Goal: Information Seeking & Learning: Check status

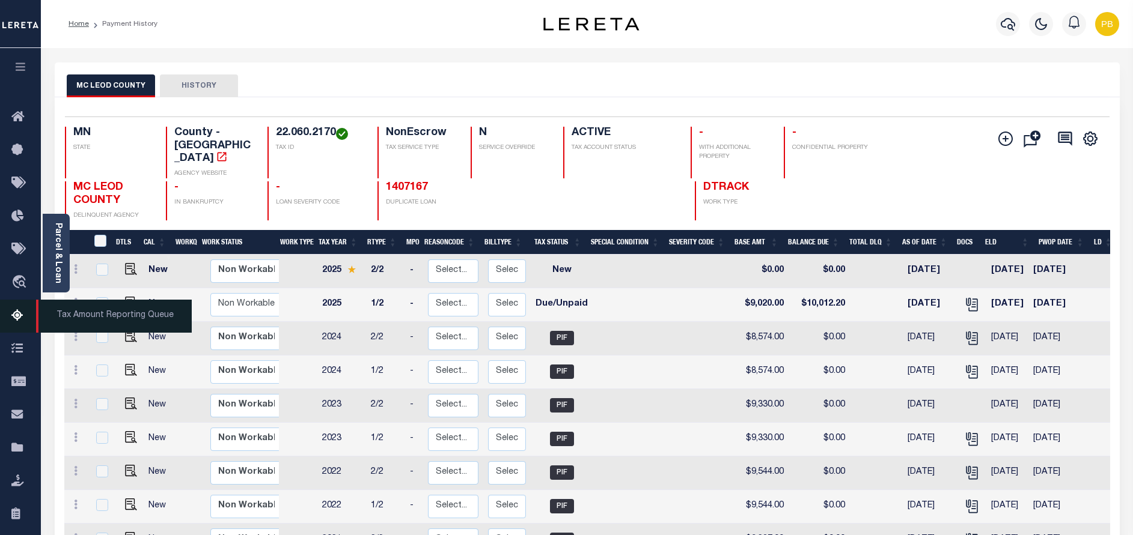
click at [16, 319] on icon at bounding box center [20, 316] width 19 height 15
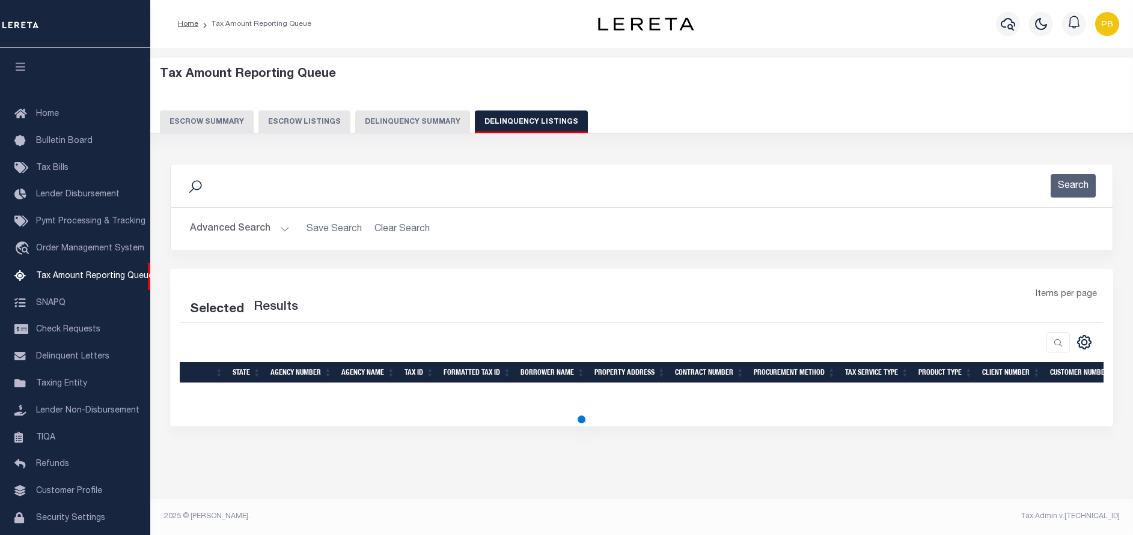
select select "CT"
select select "100"
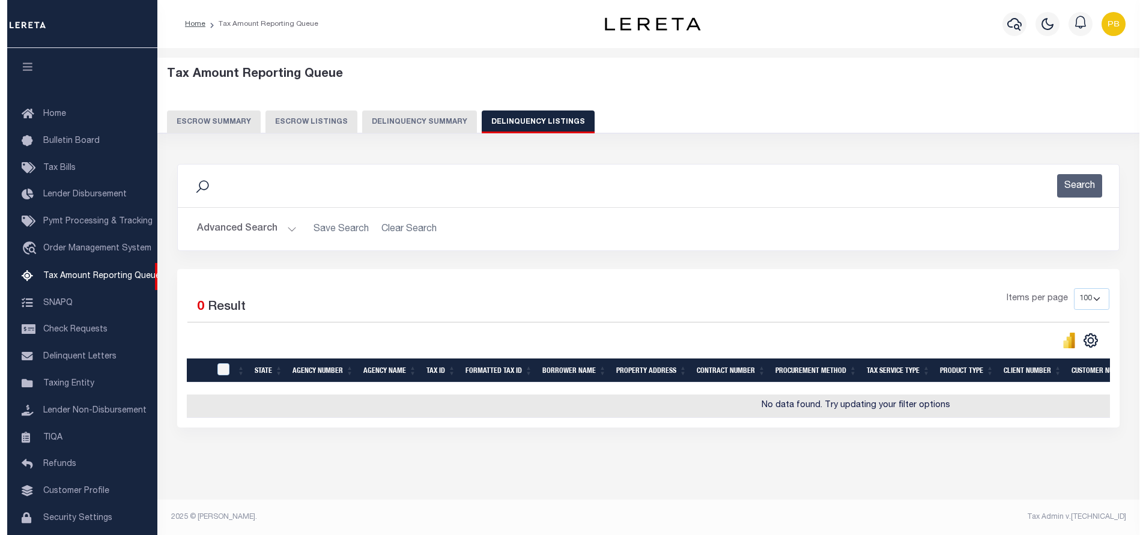
scroll to position [36, 0]
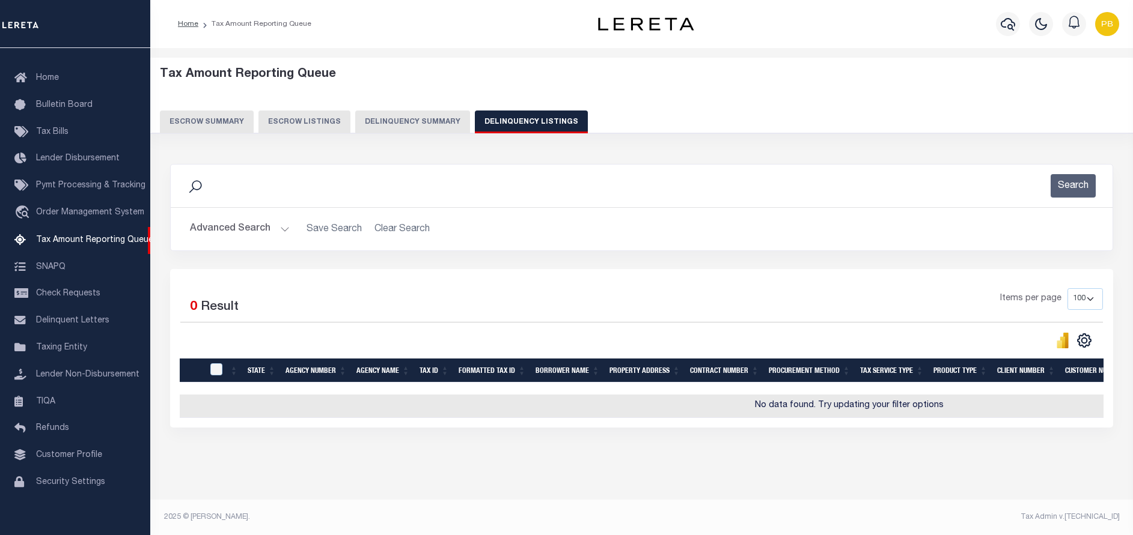
click at [278, 231] on button "Advanced Search" at bounding box center [240, 229] width 100 height 23
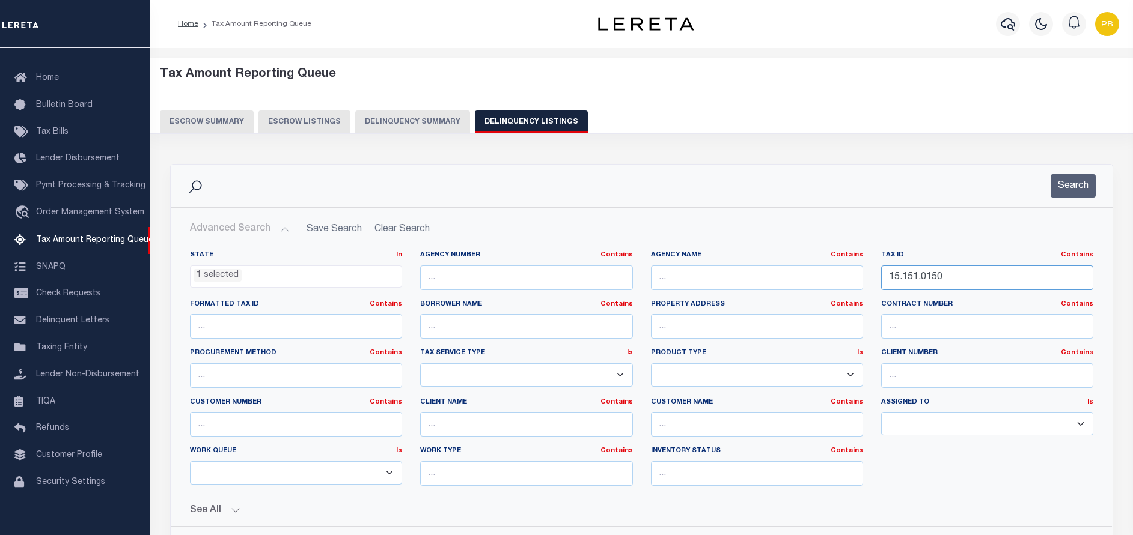
drag, startPoint x: 971, startPoint y: 275, endPoint x: 832, endPoint y: 280, distance: 139.5
click at [832, 280] on div "State In In AK AL AR AZ CA CO CT DC DE FL GA GU HI IA ID IL IN KS KY LA MA MD M…" at bounding box center [641, 373] width 921 height 245
paste input "[PHONE_NUMBER]"
type input "[PHONE_NUMBER]"
click at [1062, 193] on button "Search" at bounding box center [1072, 185] width 45 height 23
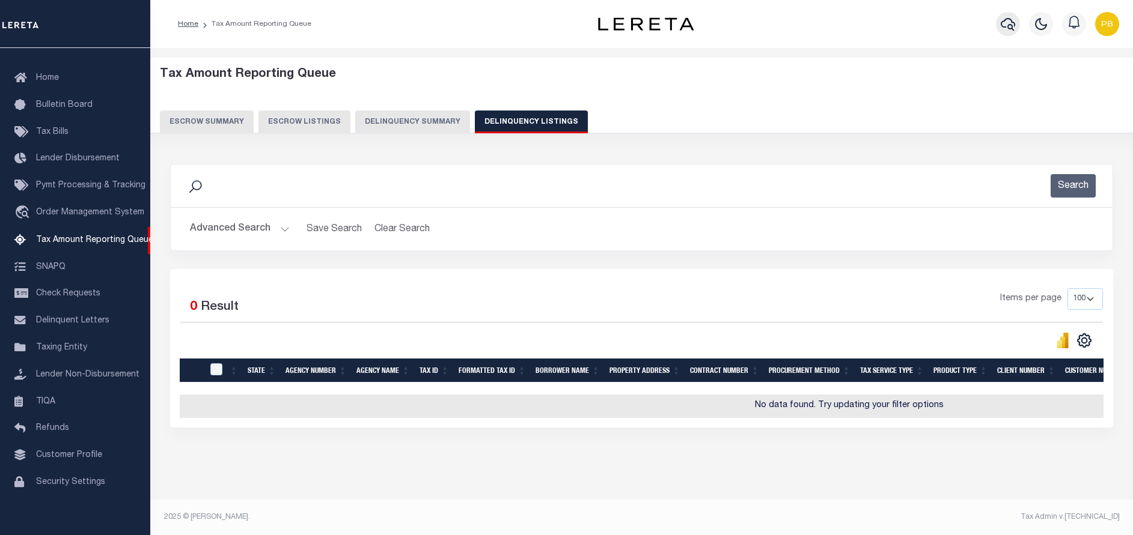
click at [1011, 23] on icon "button" at bounding box center [1007, 24] width 14 height 14
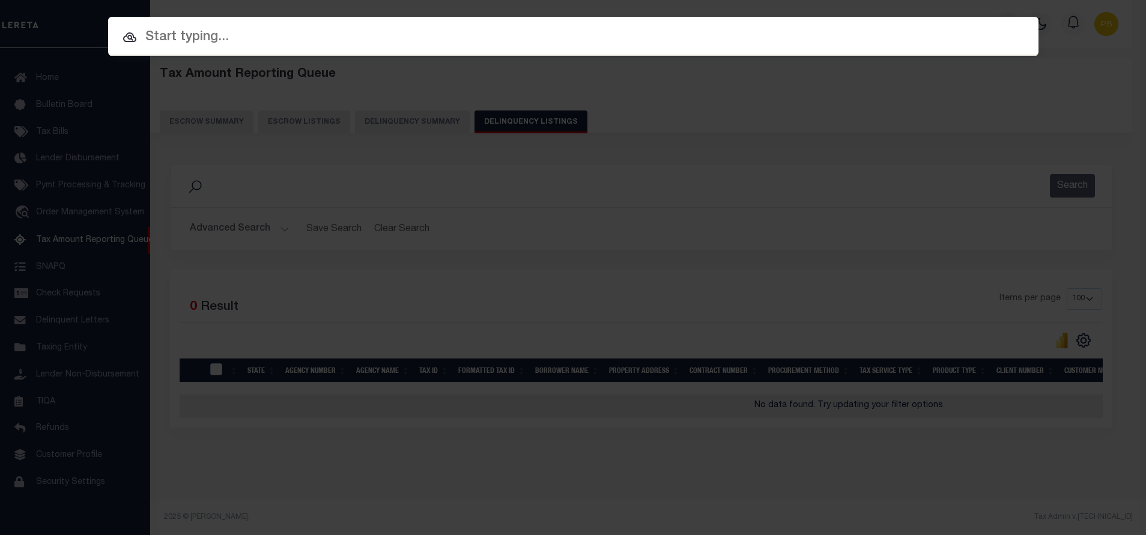
click at [660, 175] on div "Include Loans TBM Customers Borrowers Payments (Lender Non-Disb) Payments (Lend…" at bounding box center [573, 267] width 1146 height 535
click at [913, 171] on div "Include Loans TBM Customers Borrowers Payments (Lender Non-Disb) Payments (Lend…" at bounding box center [573, 267] width 1146 height 535
click at [62, 83] on div "Include Loans TBM Customers Borrowers Payments (Lender Non-Disb) Payments (Lend…" at bounding box center [573, 267] width 1146 height 535
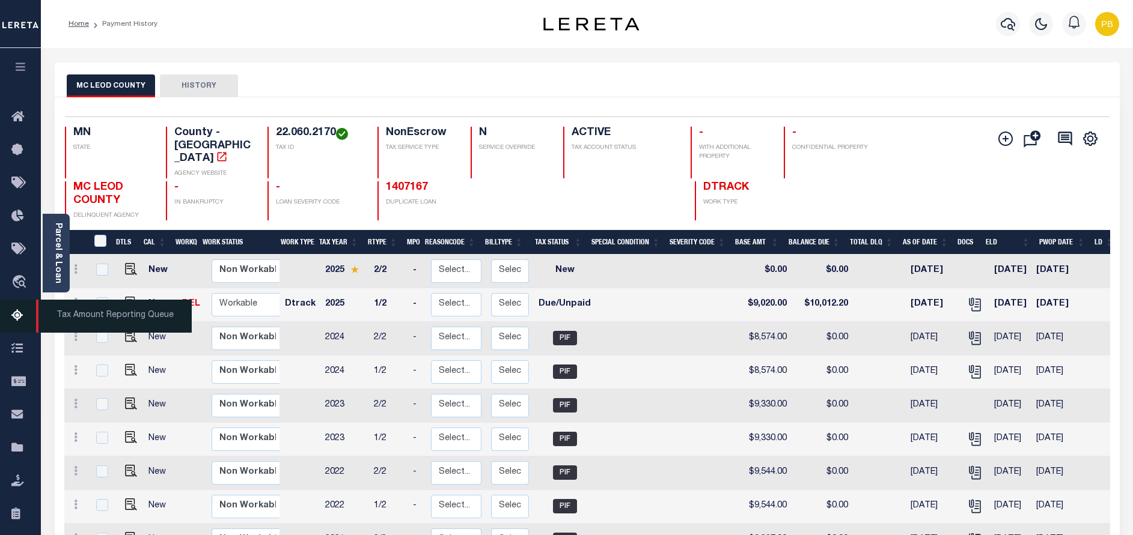
click at [11, 317] on link "Tax Amount Reporting Queue" at bounding box center [20, 316] width 41 height 33
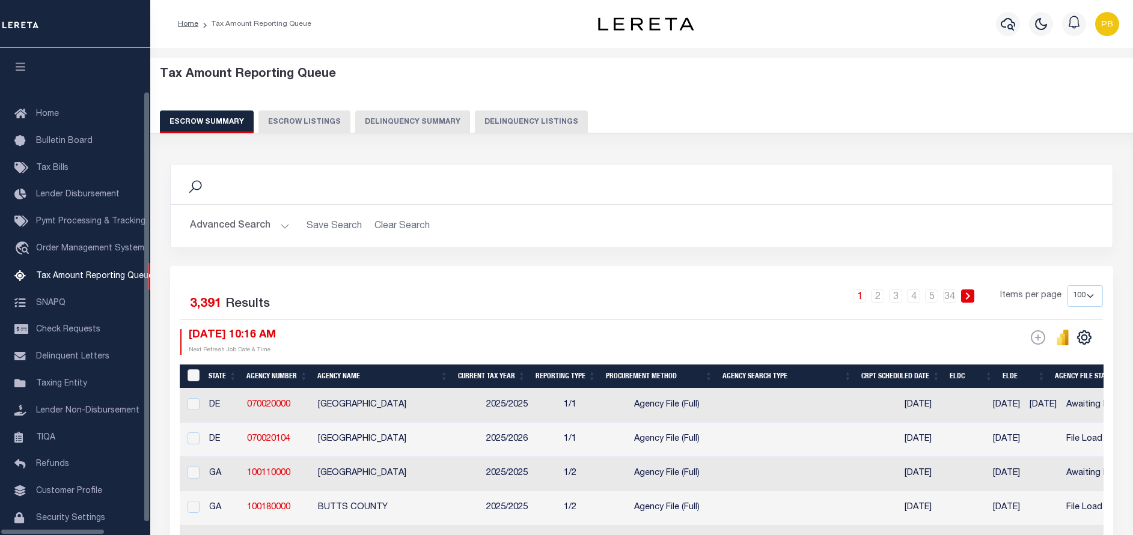
click at [511, 124] on button "Delinquency Listings" at bounding box center [531, 122] width 113 height 23
select select "CT"
select select "100"
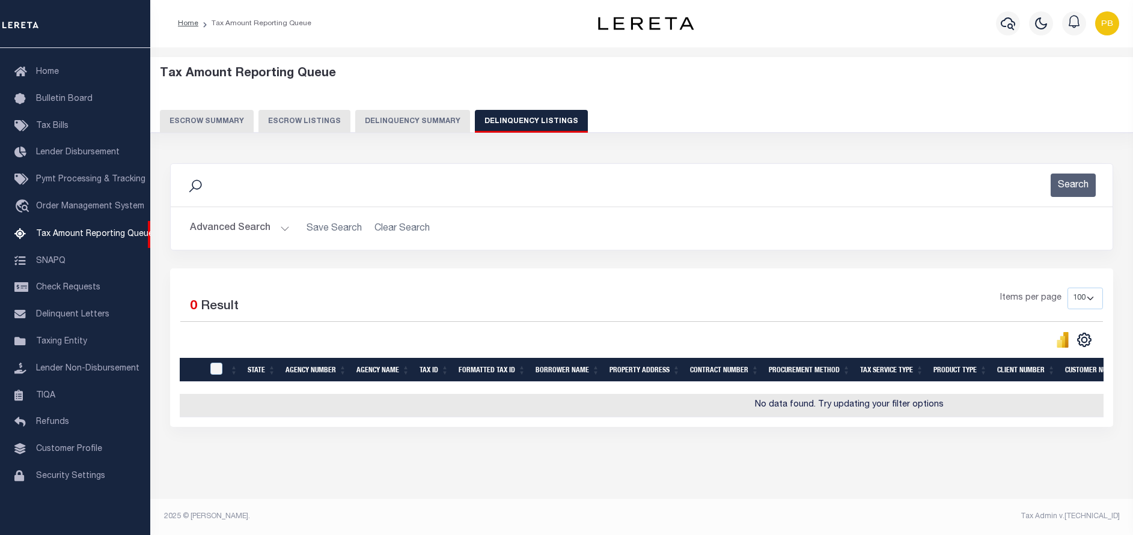
scroll to position [10, 0]
click at [272, 218] on button "Advanced Search" at bounding box center [240, 228] width 100 height 23
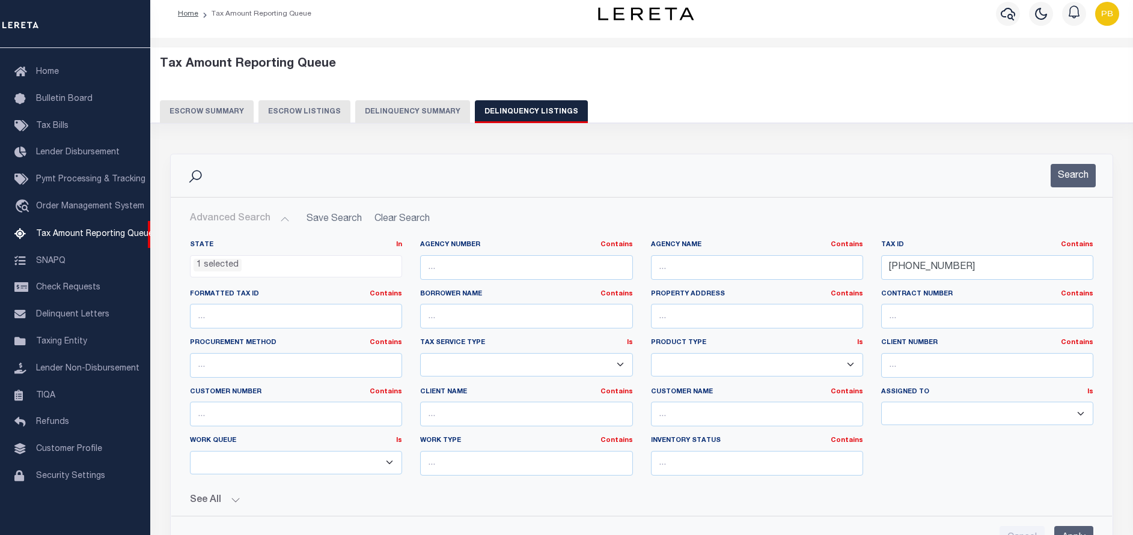
click at [309, 269] on ul "1 selected" at bounding box center [295, 264] width 211 height 16
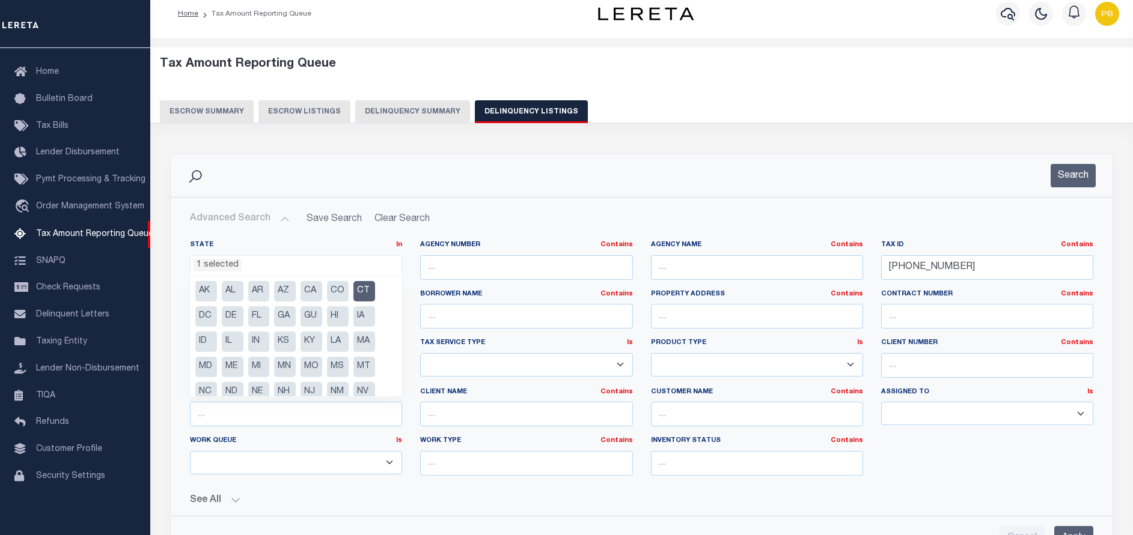
click at [281, 263] on ul "1 selected" at bounding box center [295, 264] width 211 height 16
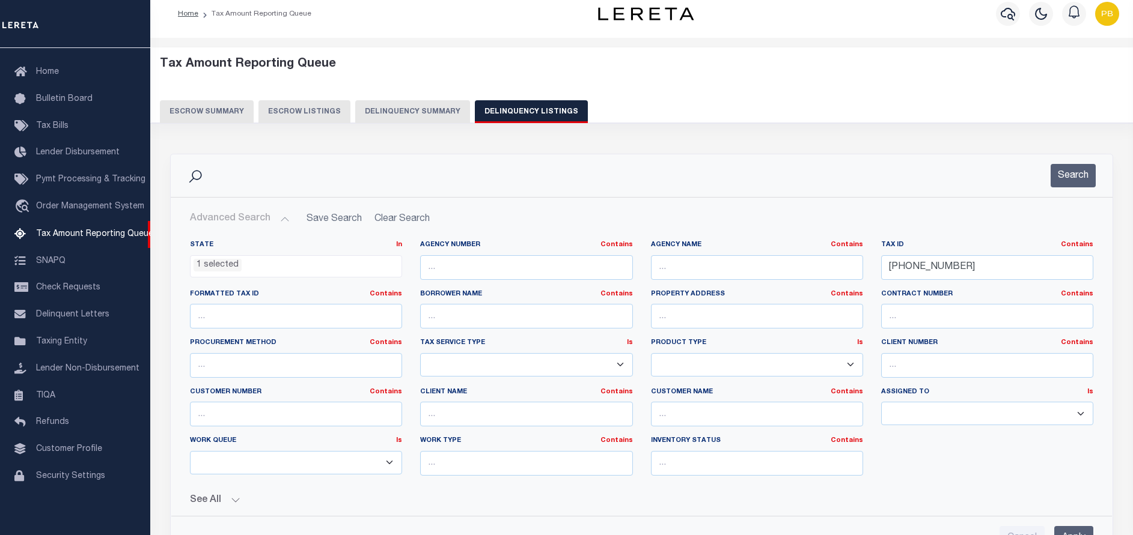
click at [291, 263] on ul "1 selected" at bounding box center [295, 264] width 211 height 16
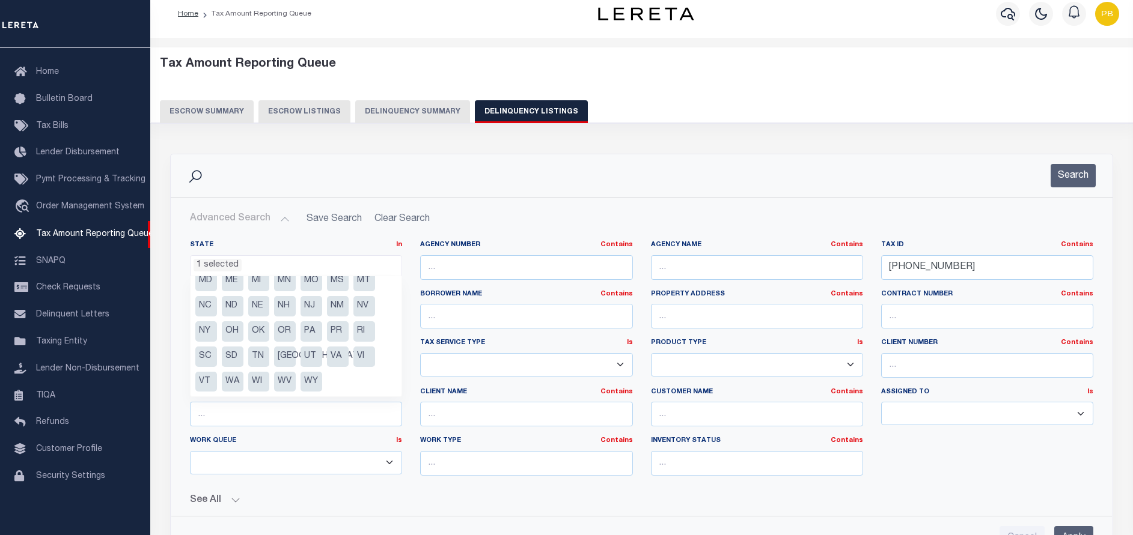
scroll to position [0, 0]
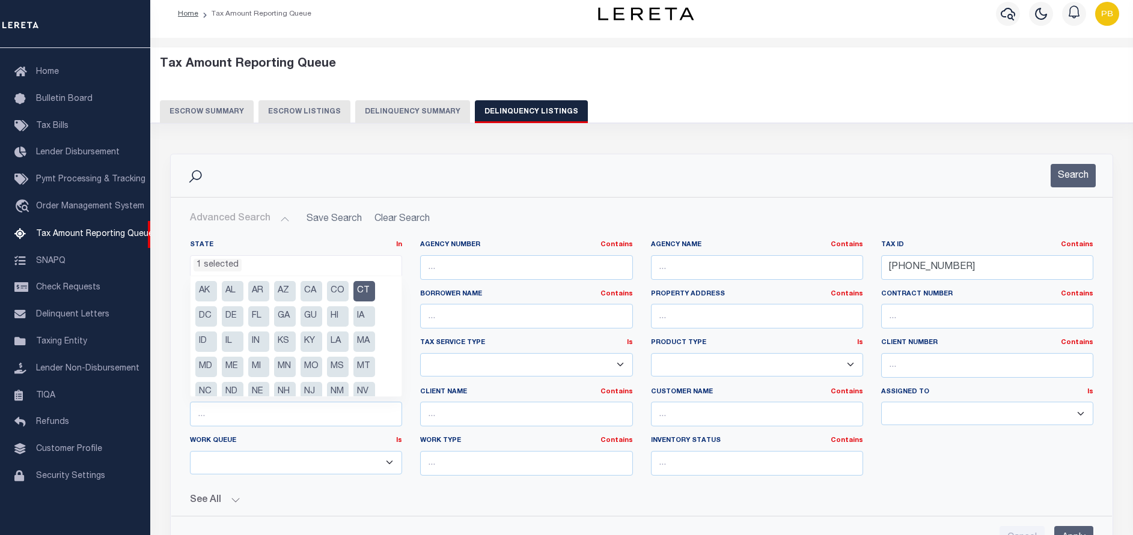
click at [216, 259] on li "1 selected" at bounding box center [217, 265] width 48 height 13
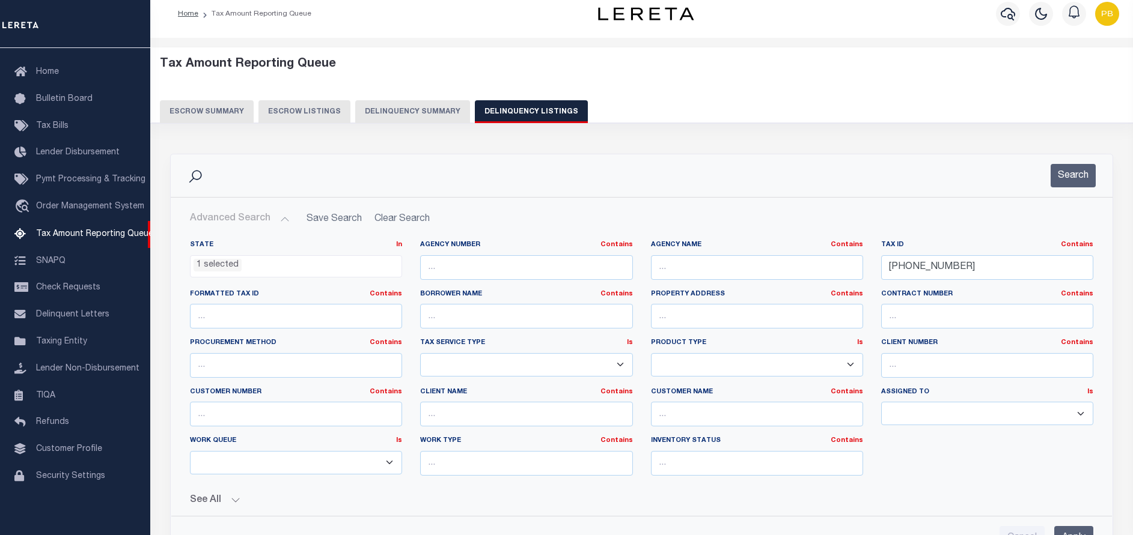
click at [317, 265] on ul "1 selected" at bounding box center [295, 264] width 211 height 16
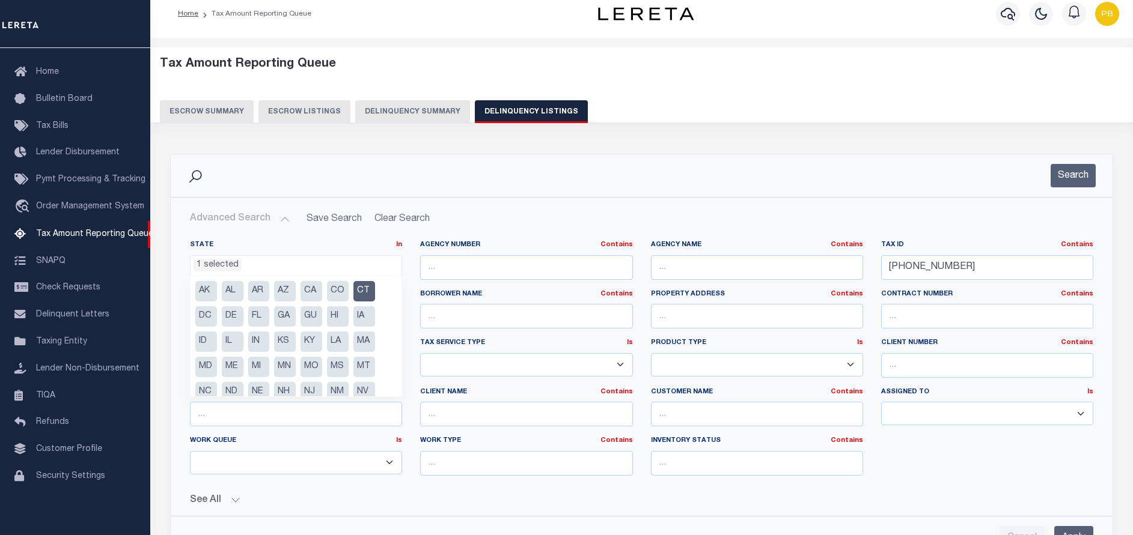
click at [368, 291] on li "CT" at bounding box center [364, 291] width 22 height 20
select select
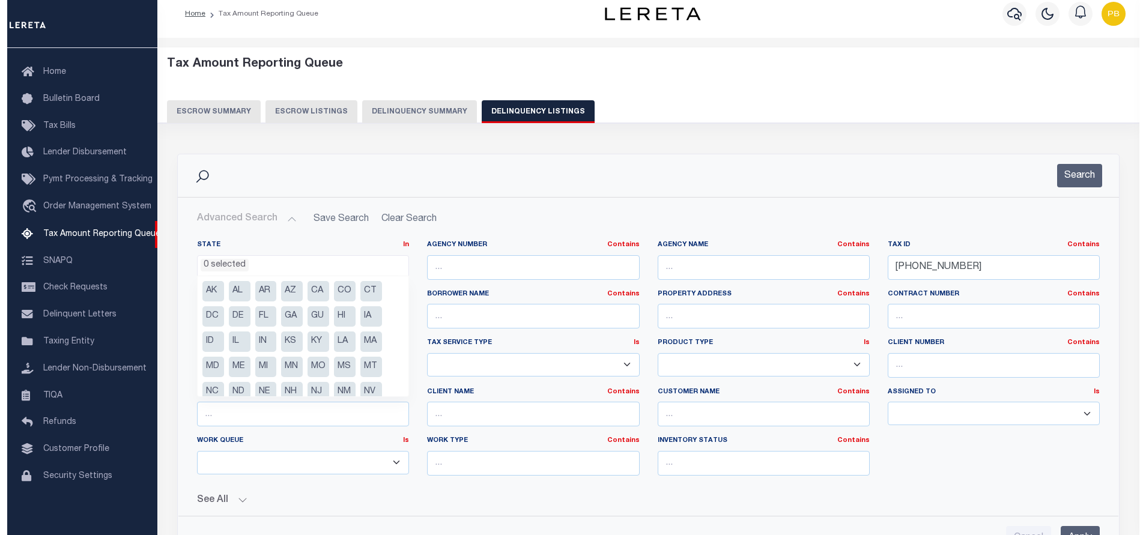
scroll to position [65, 0]
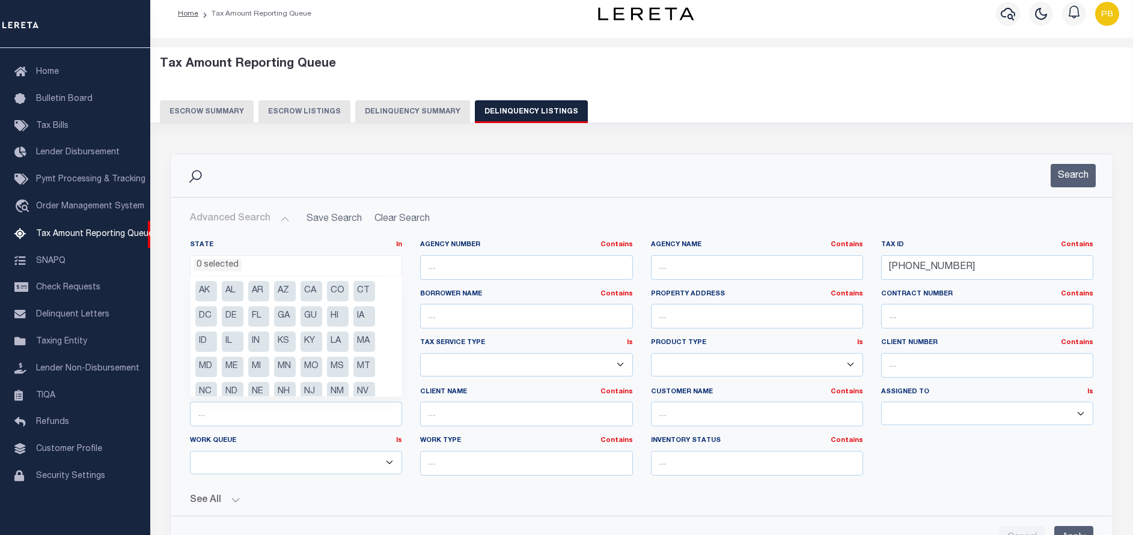
click at [311, 481] on div "Work Queue Is Is Contains --ALL-- Delinquent Escrow" at bounding box center [296, 460] width 230 height 49
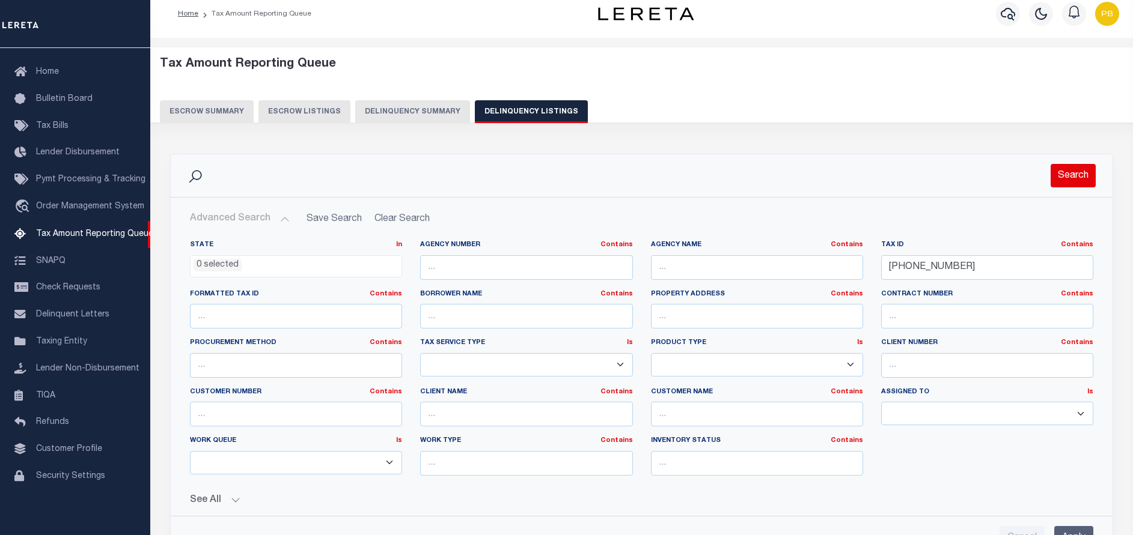
click at [1061, 173] on button "Search" at bounding box center [1072, 175] width 45 height 23
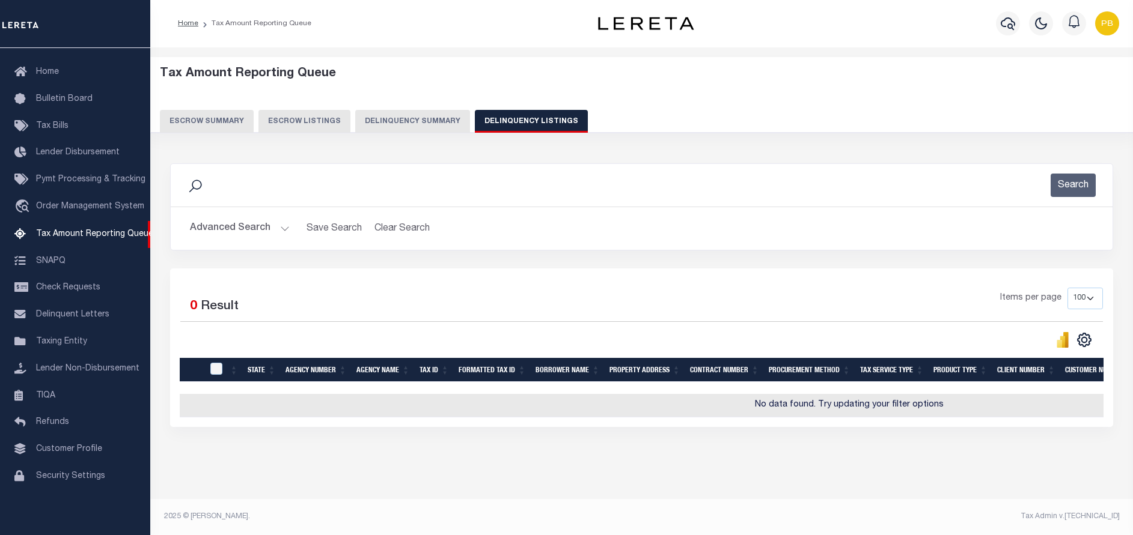
click at [278, 223] on button "Advanced Search" at bounding box center [240, 228] width 100 height 23
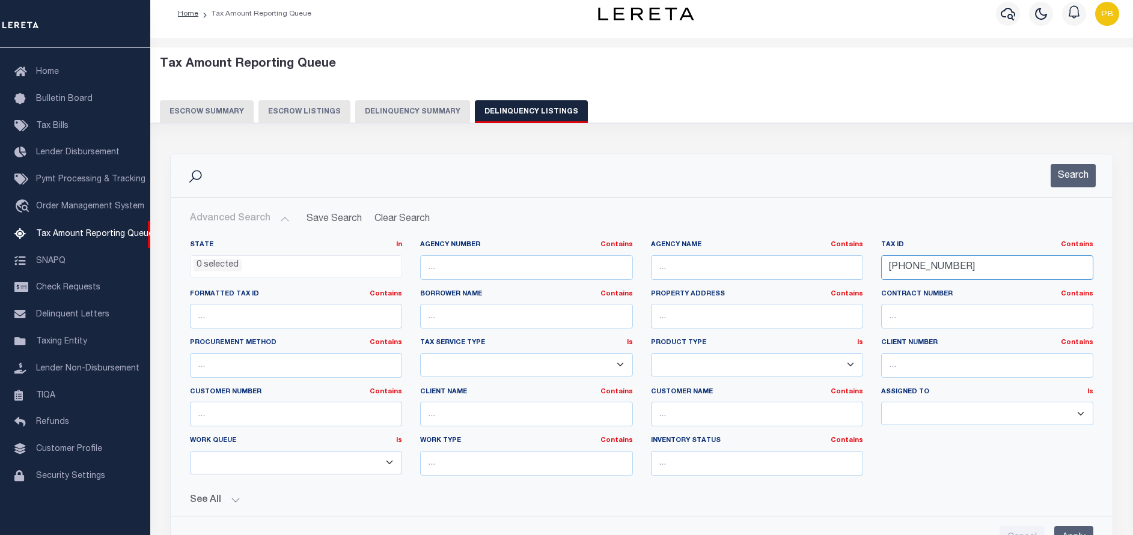
click at [983, 272] on input "[PHONE_NUMBER]" at bounding box center [987, 267] width 212 height 25
click at [1077, 172] on button "Search" at bounding box center [1072, 175] width 45 height 23
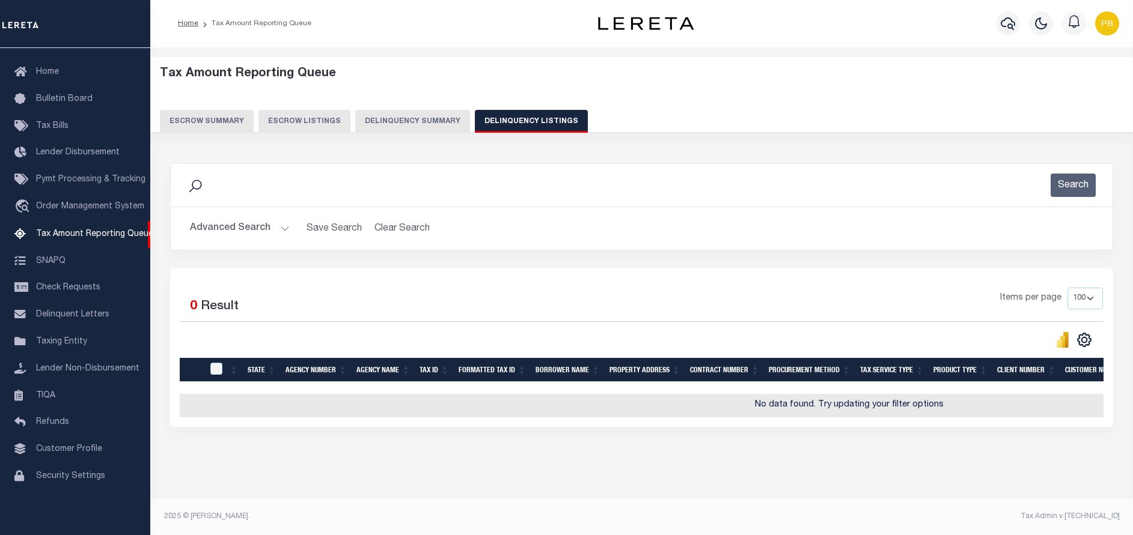
click at [281, 217] on button "Advanced Search" at bounding box center [240, 228] width 100 height 23
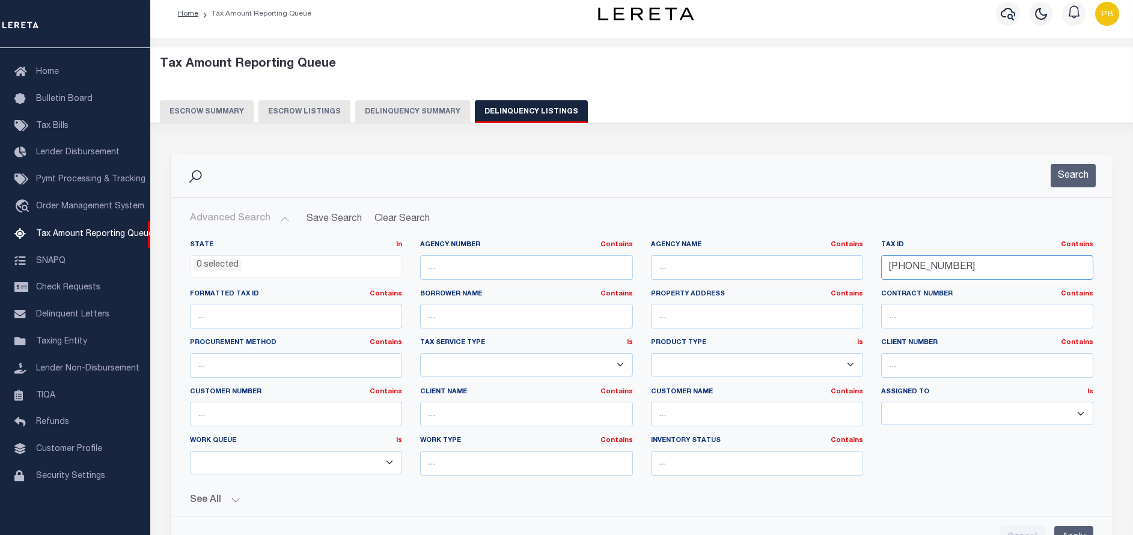
drag, startPoint x: 986, startPoint y: 266, endPoint x: 775, endPoint y: 267, distance: 210.9
click at [775, 267] on div "State In In AK AL AR AZ CA CO CT DC DE FL GA GU HI IA ID IL IN KS KY LA MA MD M…" at bounding box center [641, 362] width 921 height 245
click at [1077, 183] on button "Search" at bounding box center [1072, 175] width 45 height 23
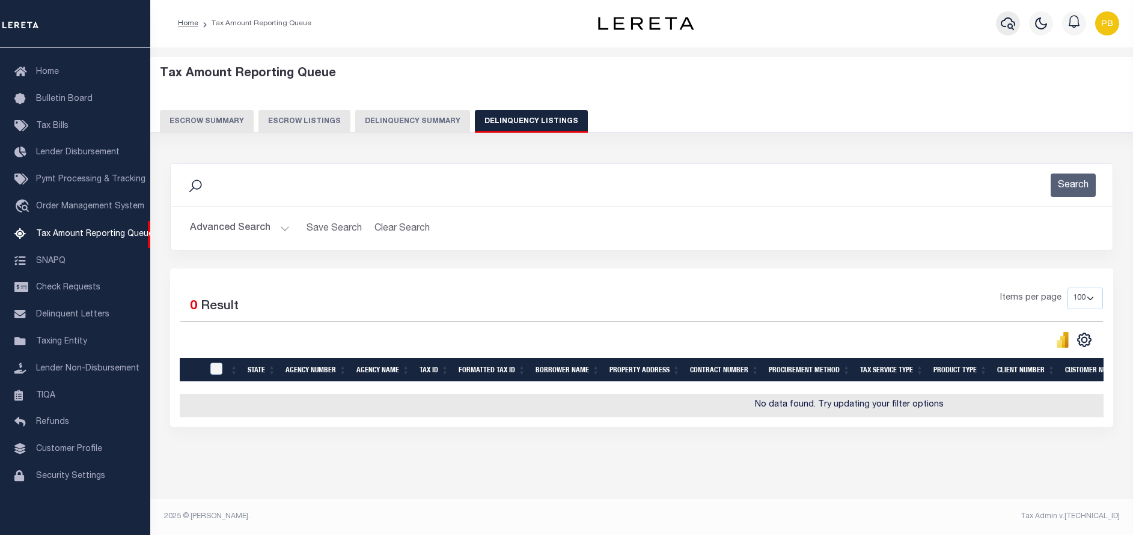
click at [1005, 17] on icon "button" at bounding box center [1007, 23] width 14 height 14
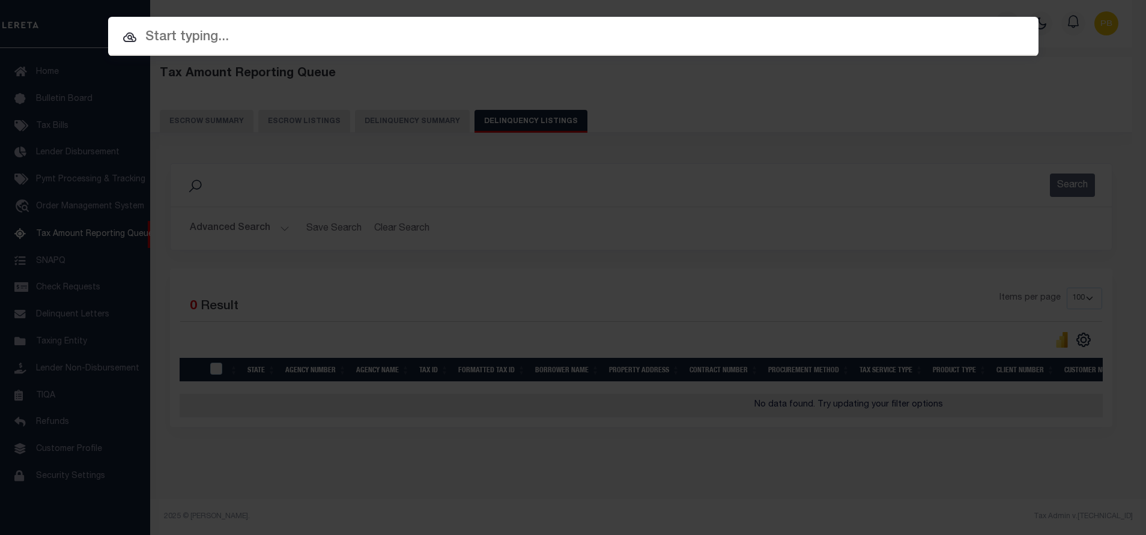
click at [343, 40] on input "text" at bounding box center [573, 37] width 931 height 21
paste input "34795247"
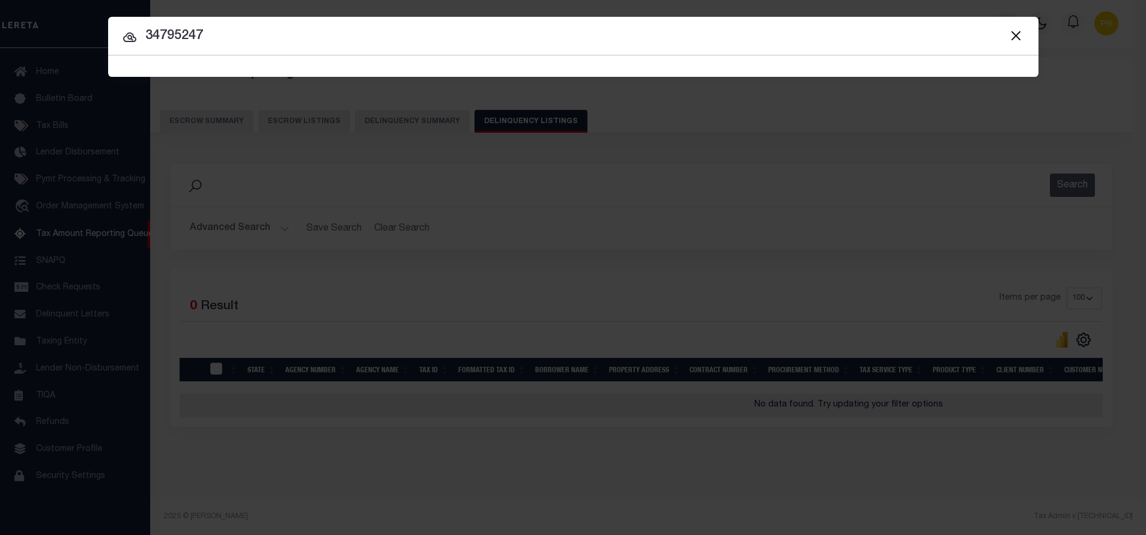
type input "34795247"
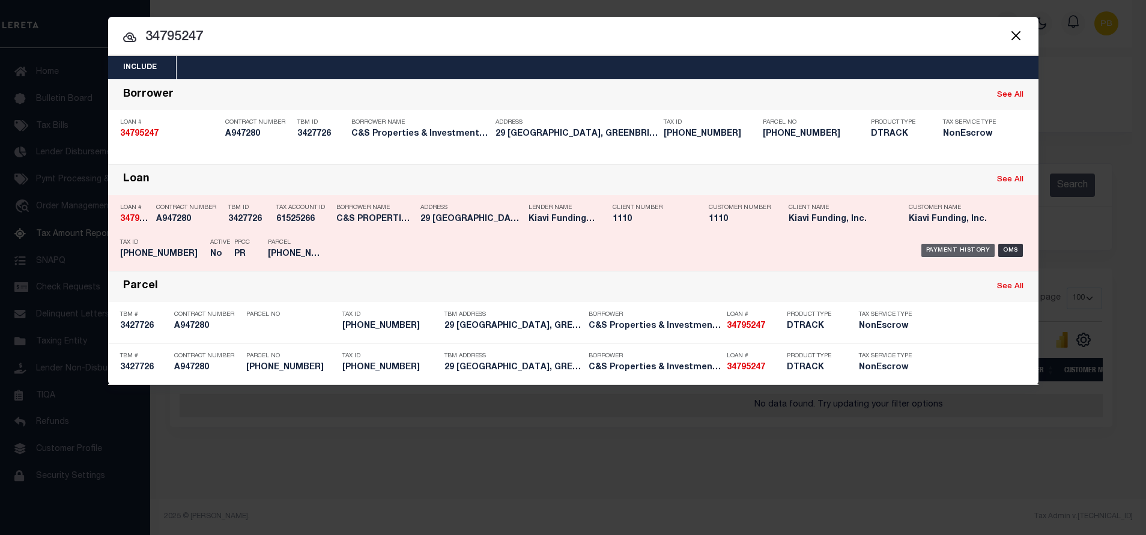
click at [952, 252] on div "Payment History" at bounding box center [959, 250] width 74 height 13
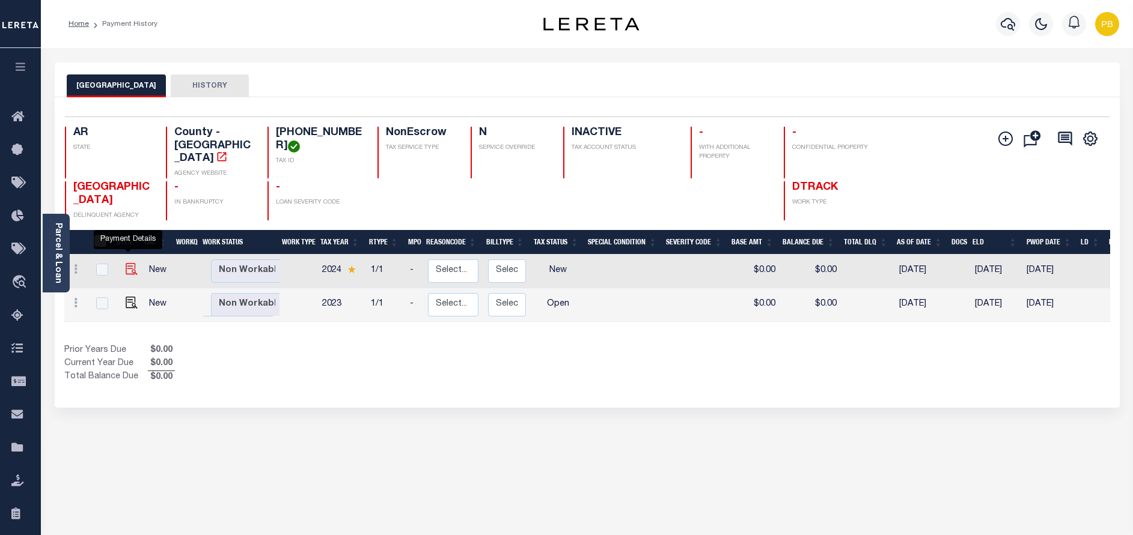
click at [129, 263] on img "" at bounding box center [132, 269] width 12 height 12
checkbox input "true"
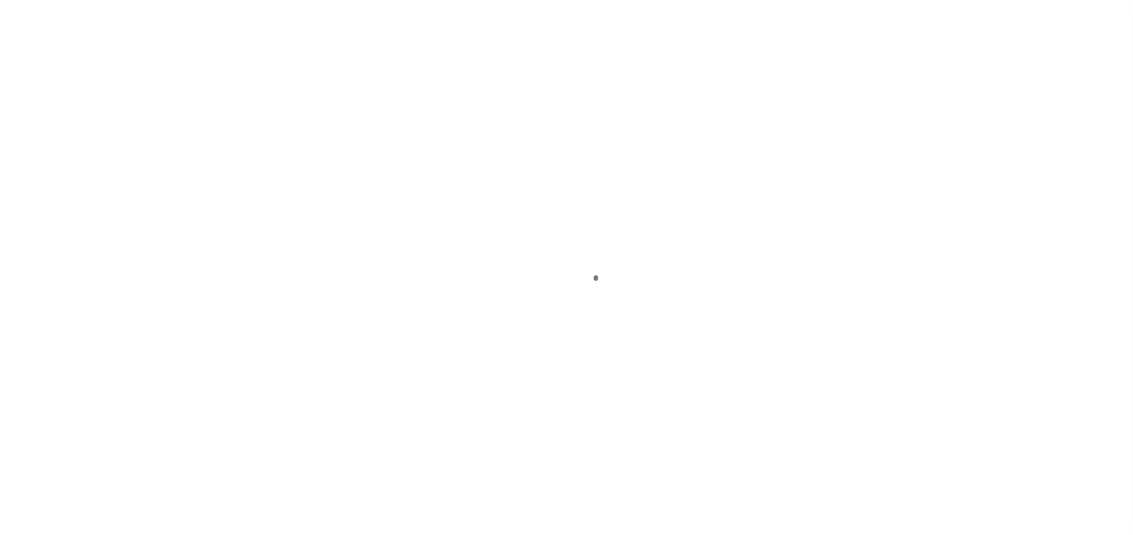
select select "NW2"
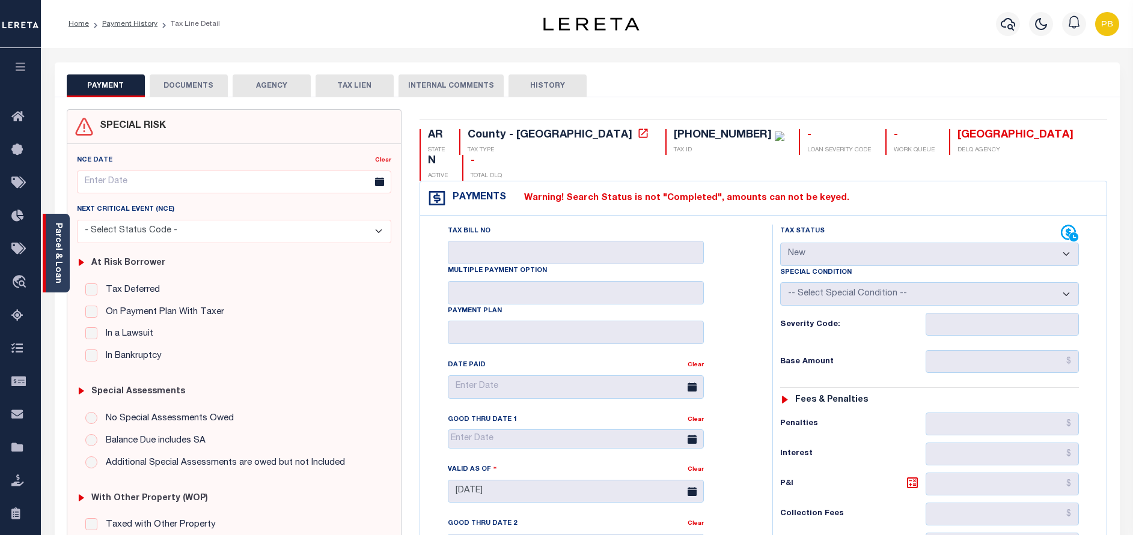
click at [58, 246] on link "Parcel & Loan" at bounding box center [57, 253] width 8 height 61
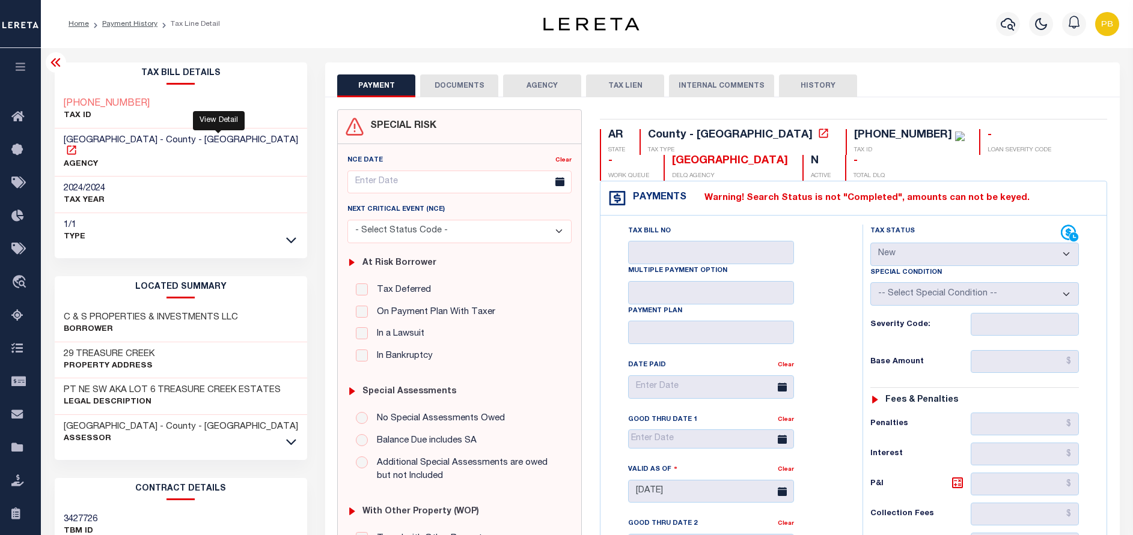
click at [78, 144] on icon at bounding box center [71, 150] width 12 height 12
